Goal: Complete application form

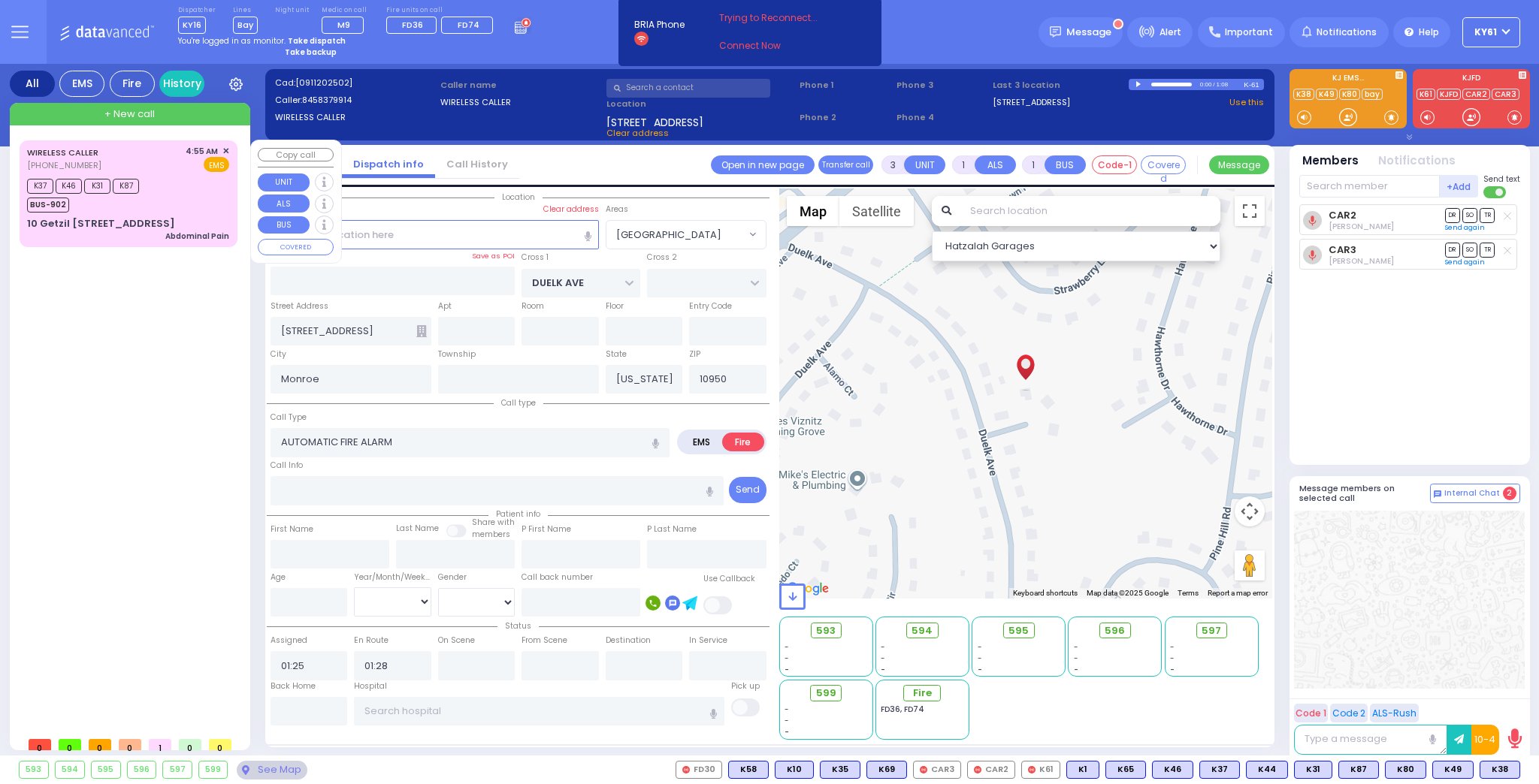
select select "[GEOGRAPHIC_DATA]"
select select
click at [182, 186] on div "K37 K46 K31 K87 BUS-902" at bounding box center [128, 194] width 202 height 38
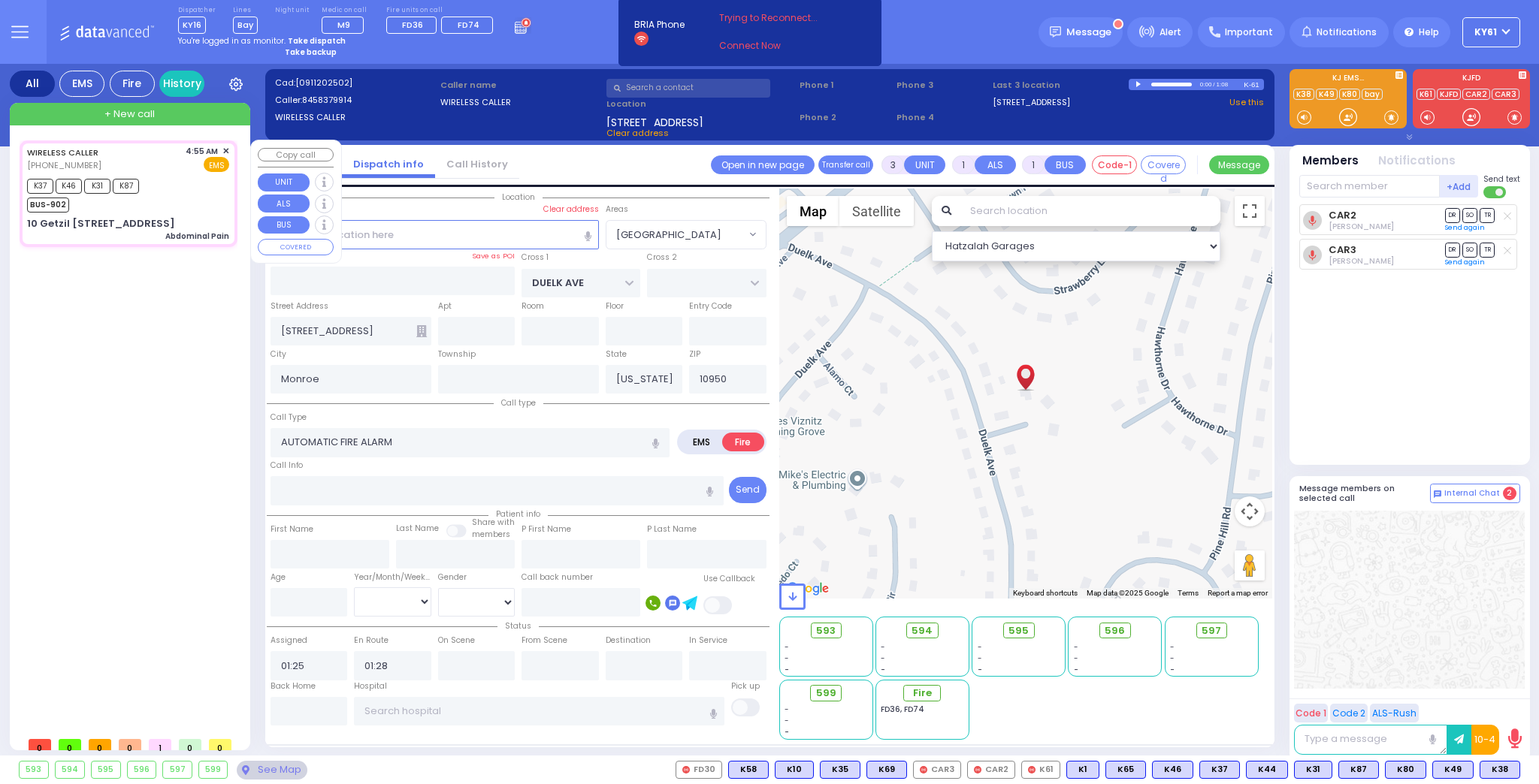
type input "1"
type input "0"
select select
type input "Abdominal Pain"
radio input "true"
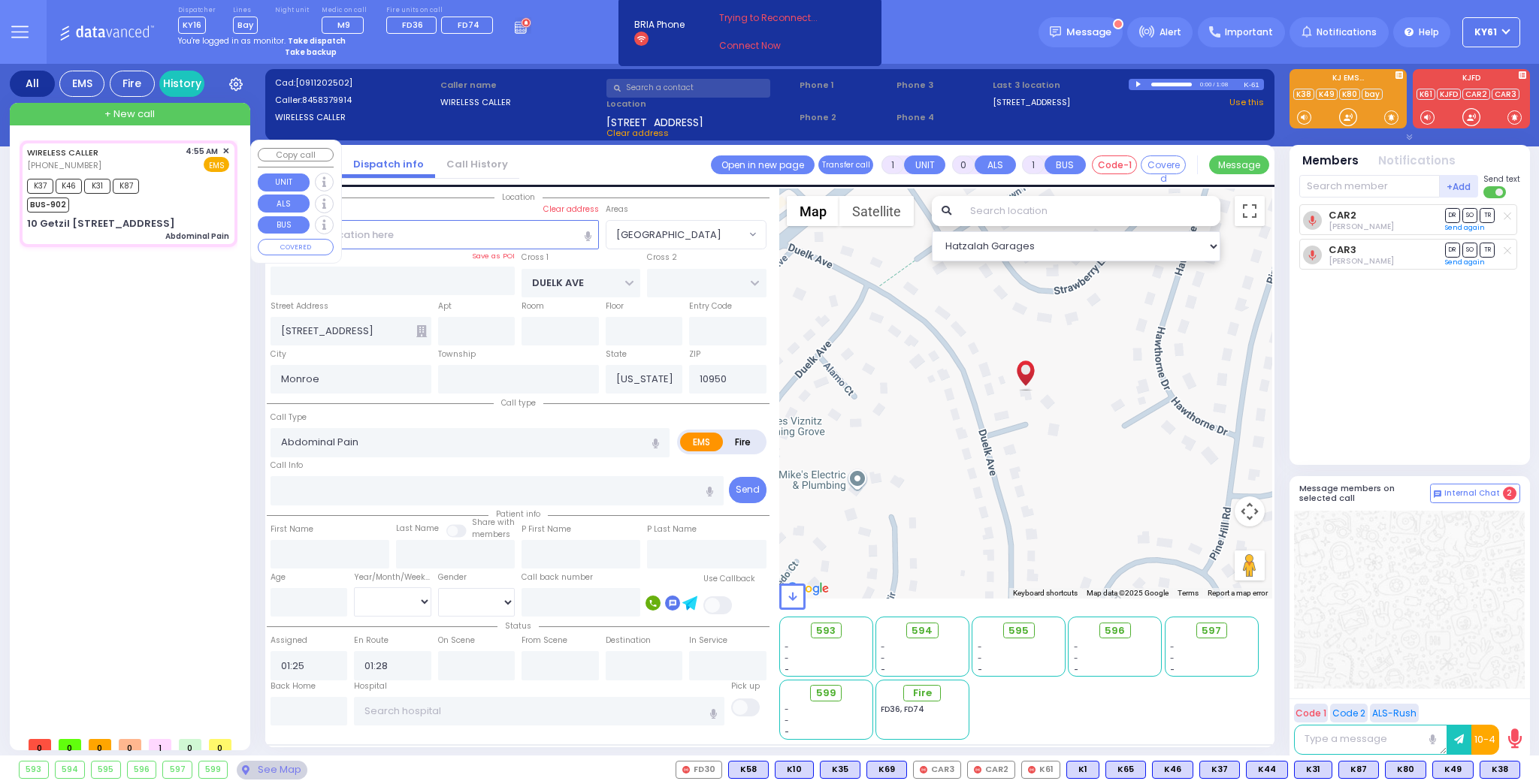
select select
type input "04:55"
type input "04:57"
type input "05:01"
select select "Hatzalah Garages"
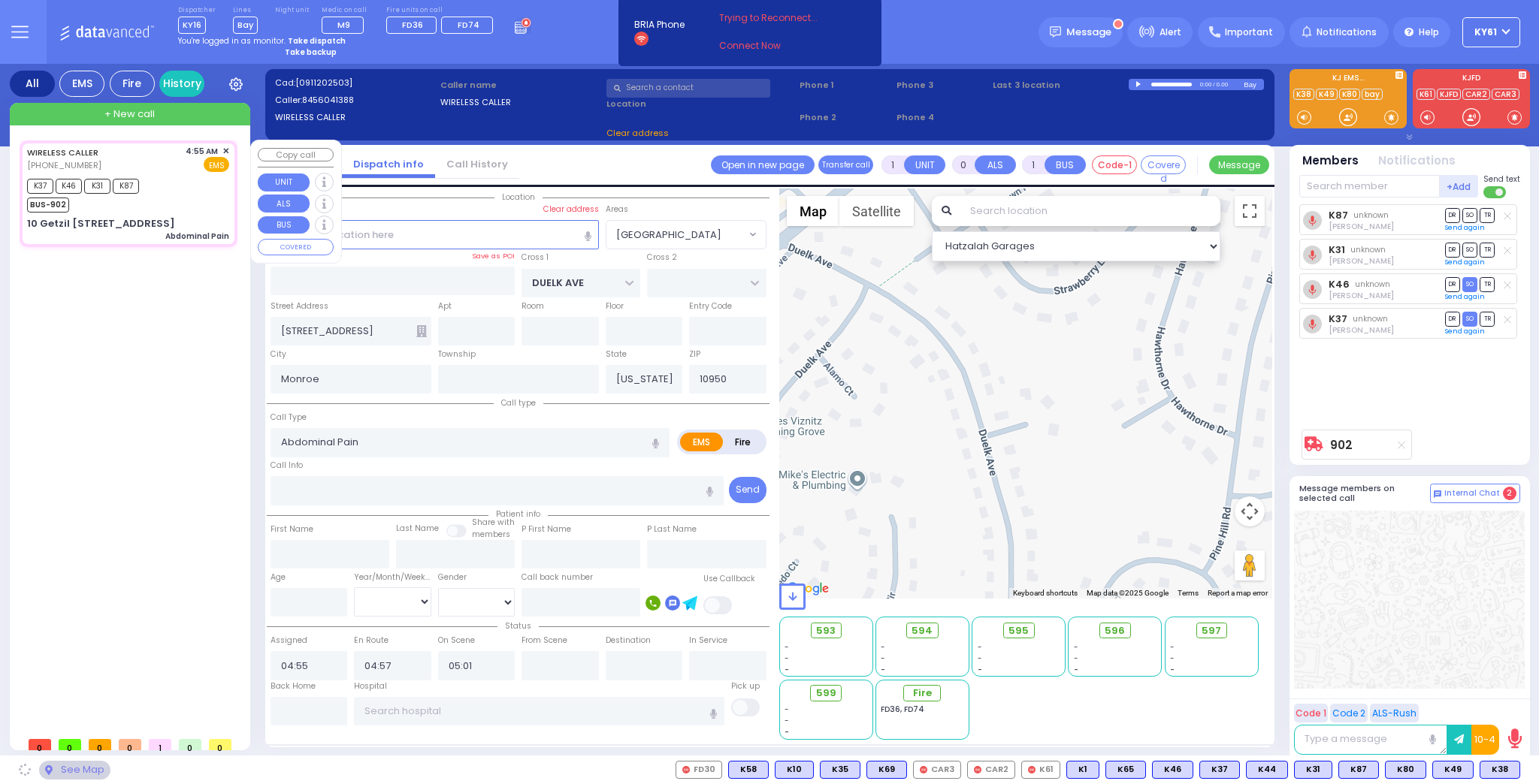
type input "KERESTIER COURT"
type input "[PERSON_NAME] DR"
type input "10 [PERSON_NAME][GEOGRAPHIC_DATA]"
type input "201"
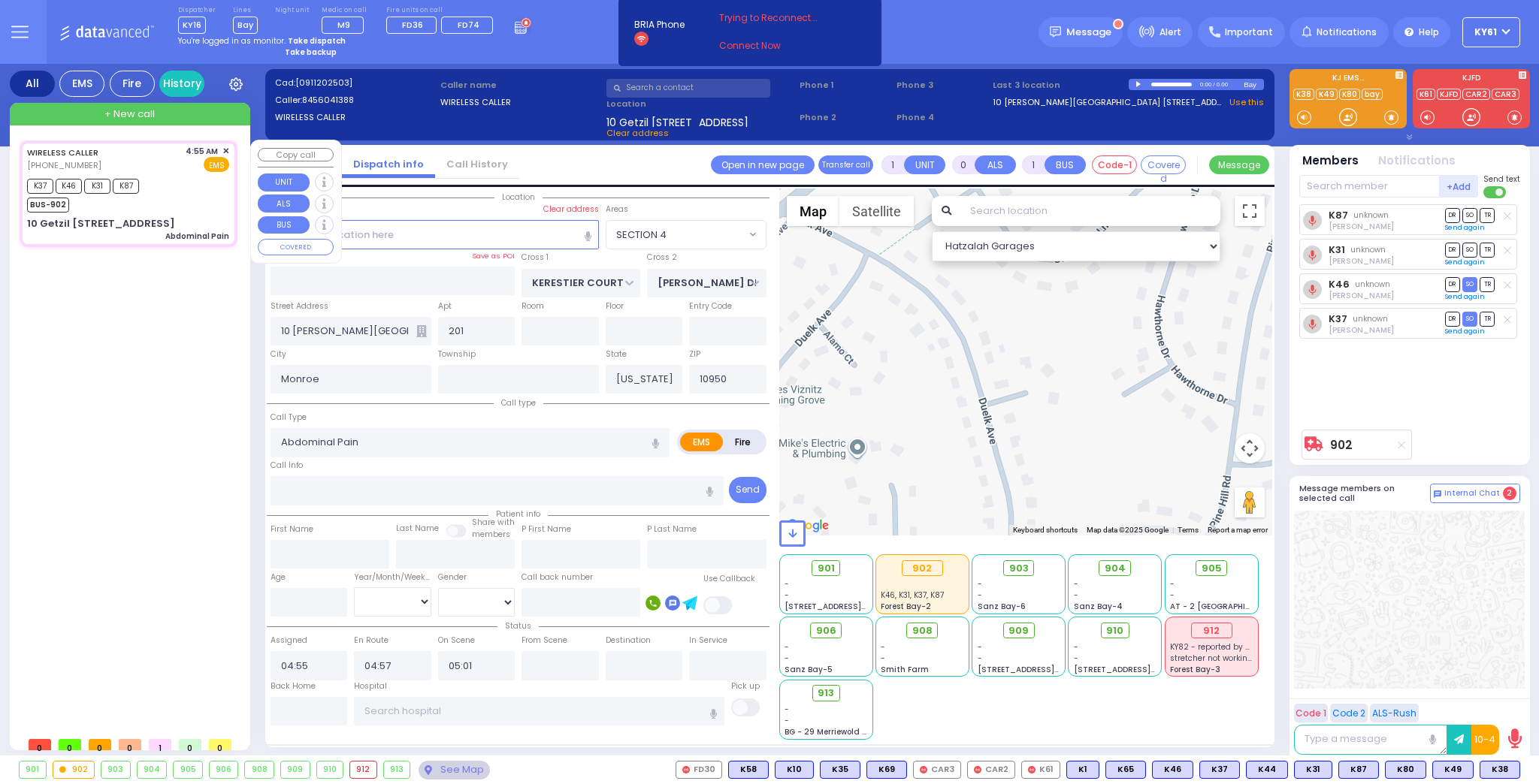
select select "SECTION 4"
